Goal: Transaction & Acquisition: Purchase product/service

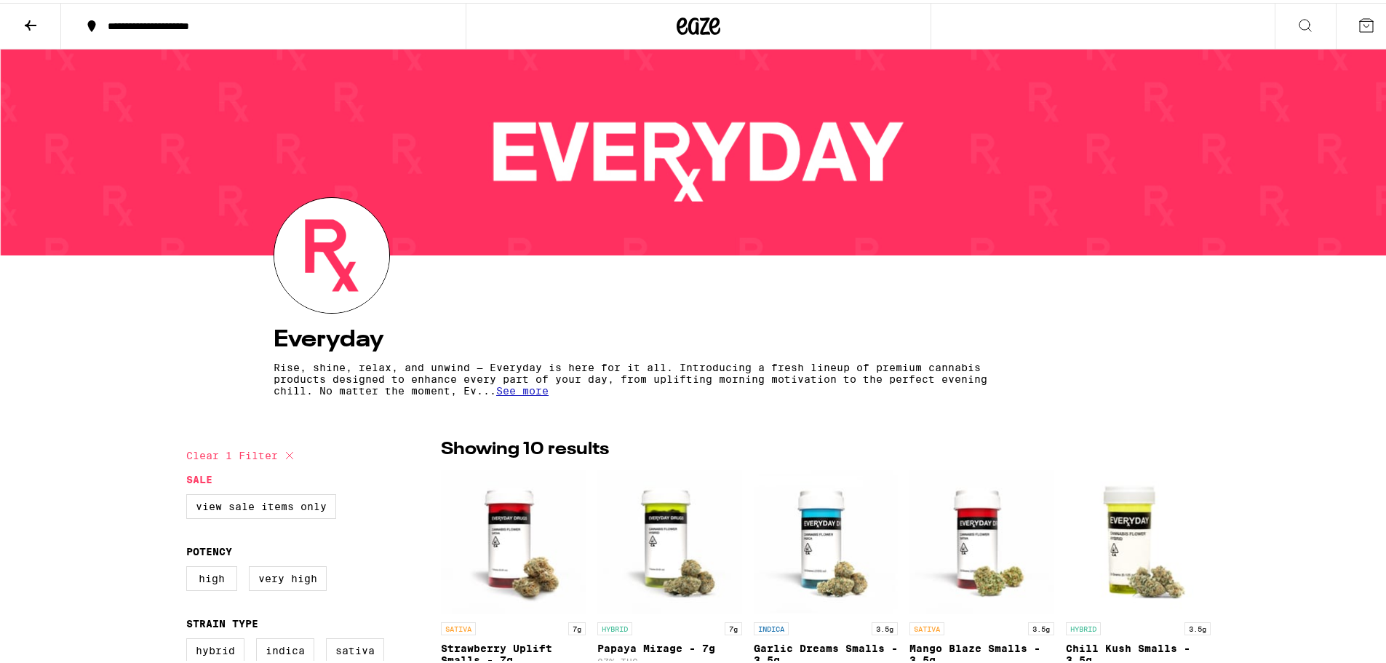
click at [682, 27] on icon at bounding box center [682, 23] width 11 height 17
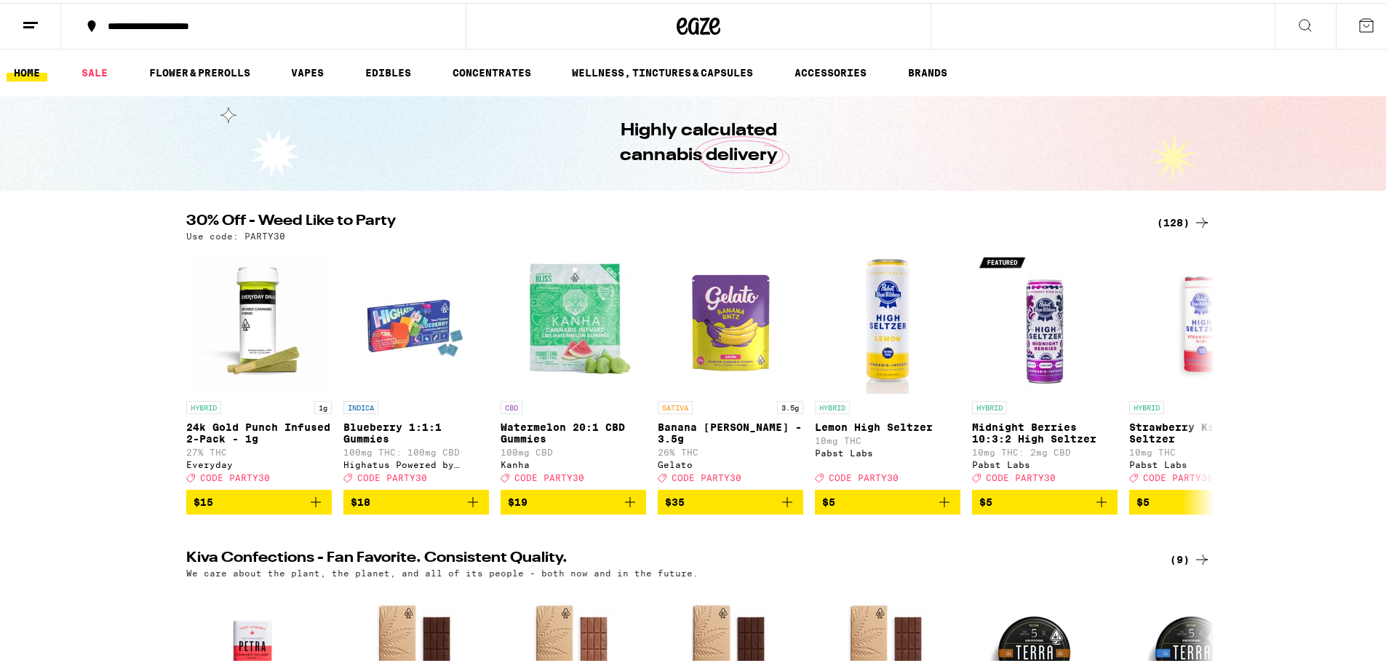
drag, startPoint x: 82, startPoint y: 65, endPoint x: 1186, endPoint y: 234, distance: 1116.7
click at [82, 65] on link "SALE" at bounding box center [94, 69] width 41 height 17
